Goal: Find specific page/section: Find specific page/section

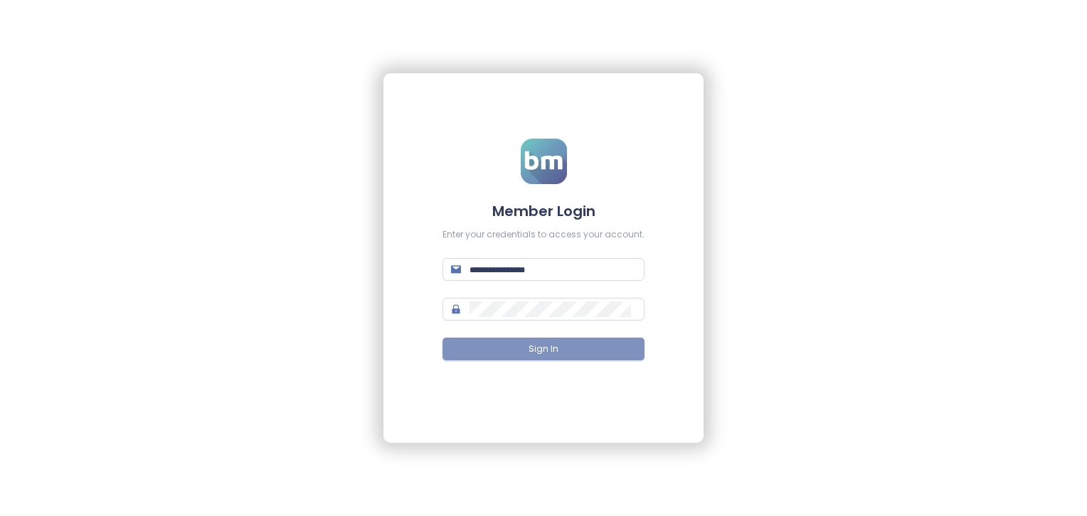
type input "**********"
click at [578, 353] on button "Sign In" at bounding box center [543, 349] width 202 height 23
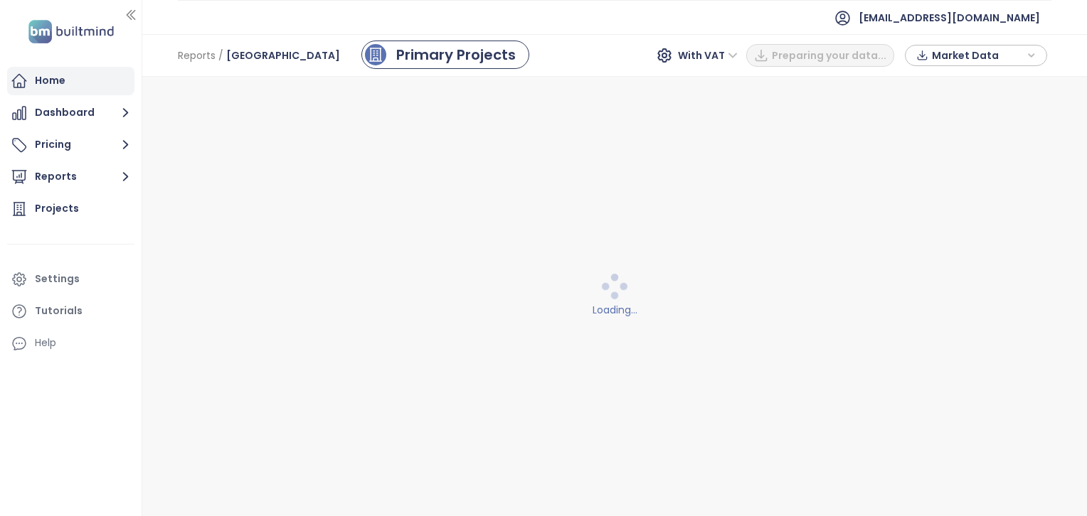
click at [51, 77] on div "Home" at bounding box center [50, 81] width 31 height 18
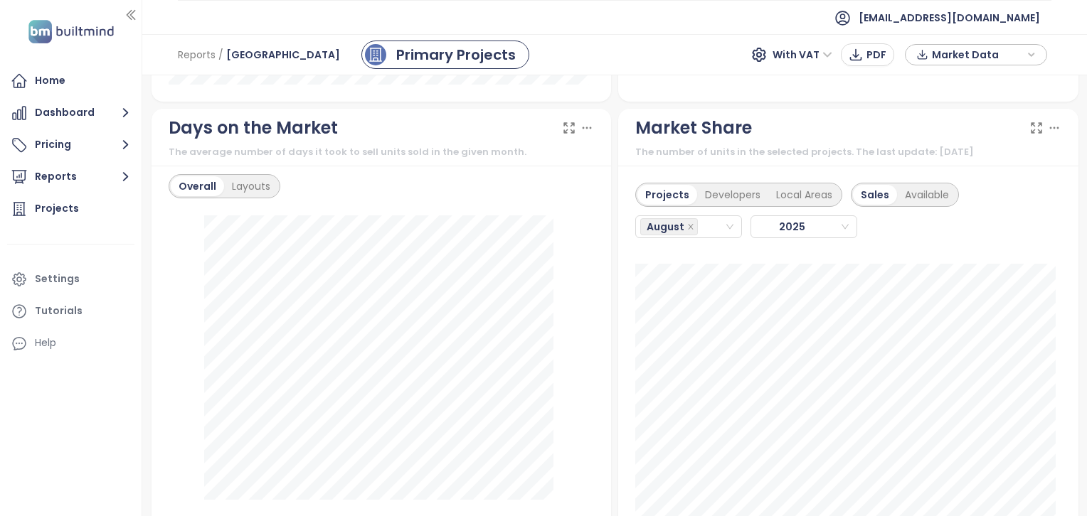
scroll to position [1621, 0]
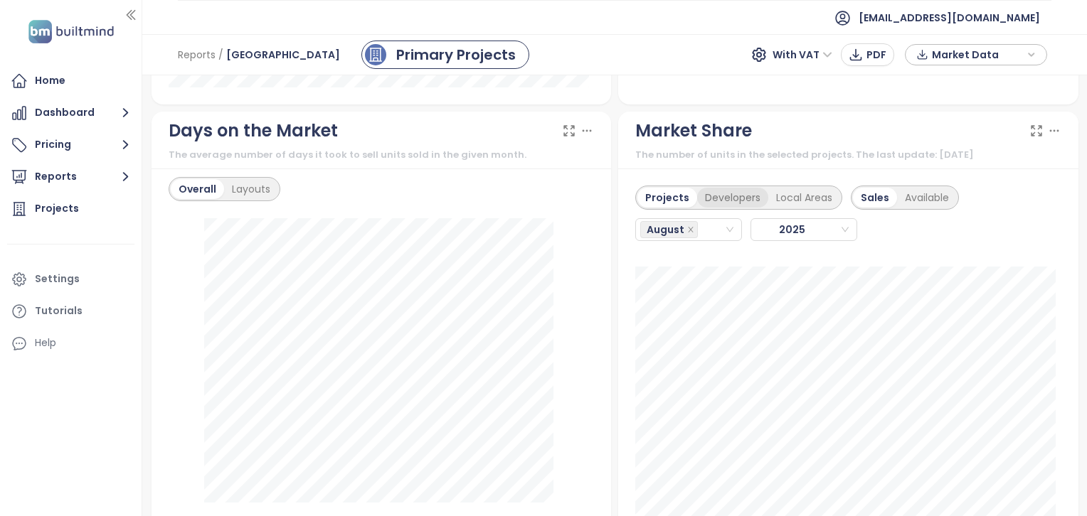
click at [715, 194] on div "Developers" at bounding box center [732, 198] width 71 height 20
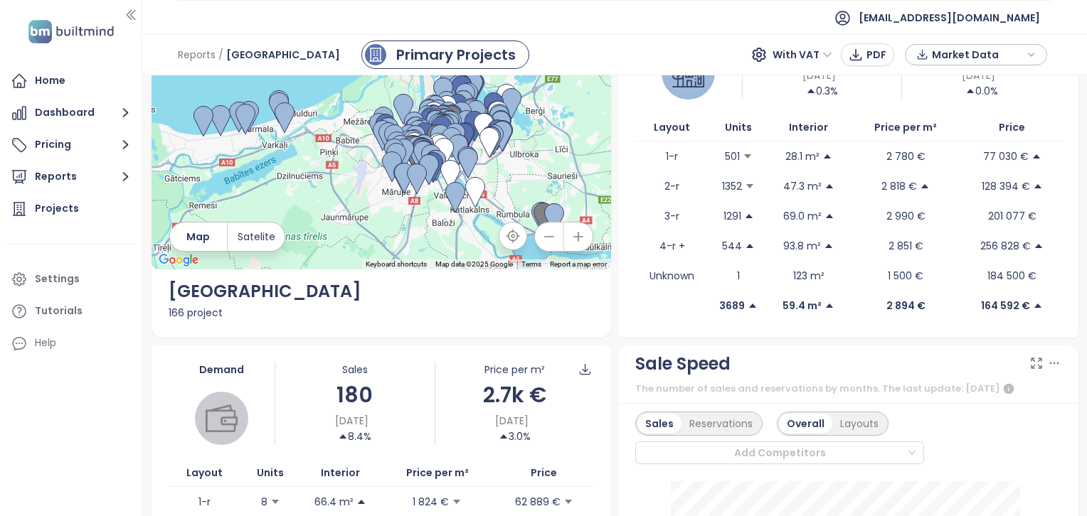
scroll to position [0, 0]
